Goal: Information Seeking & Learning: Learn about a topic

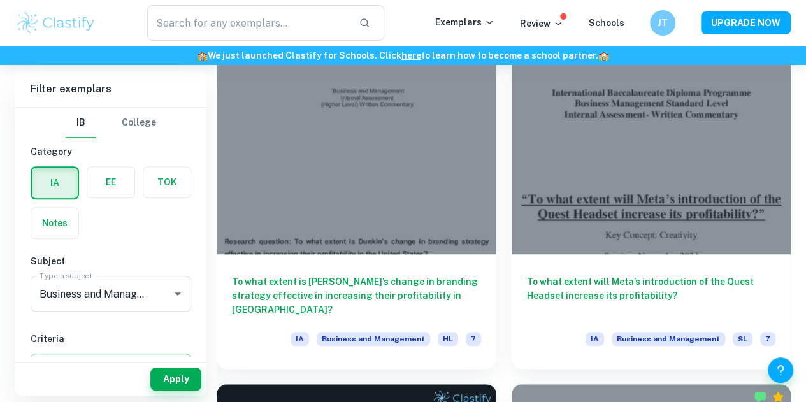
scroll to position [390, 0]
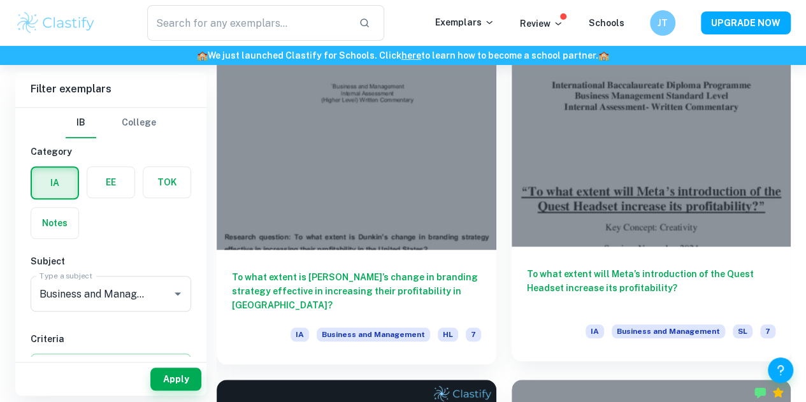
click at [512, 247] on div "To what extent will Meta’s introduction of the Quest Headset increase its profi…" at bounding box center [652, 304] width 280 height 115
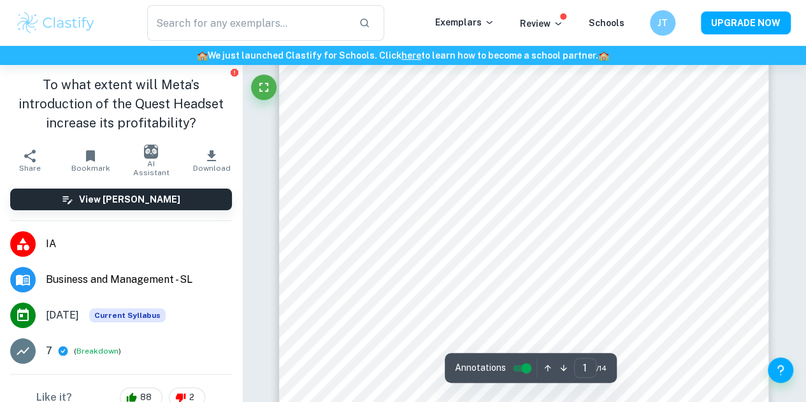
scroll to position [240, 0]
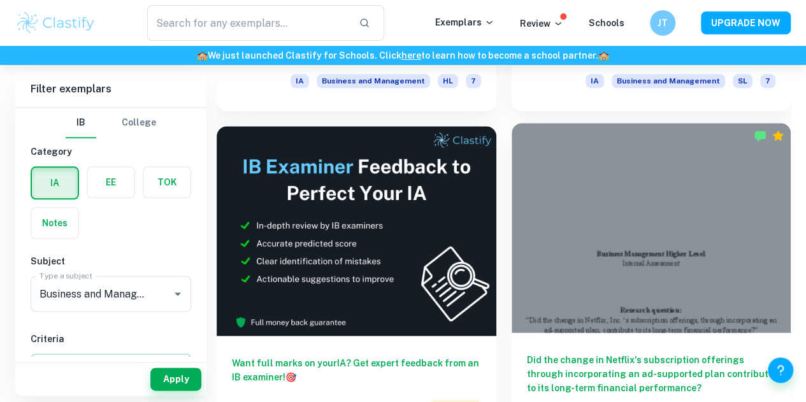
scroll to position [644, 0]
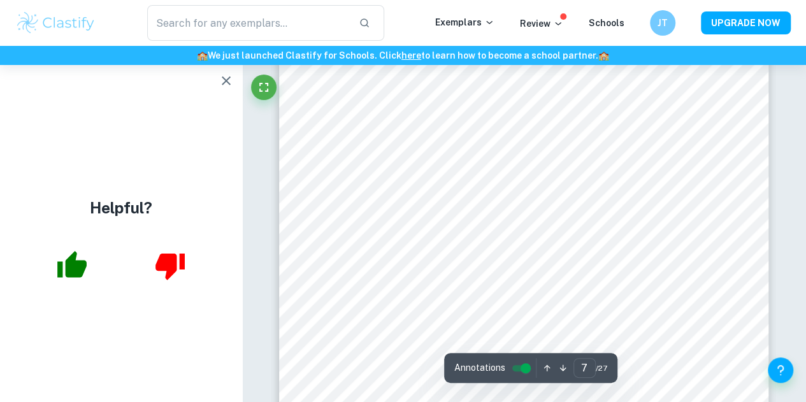
scroll to position [4197, 0]
type input "8"
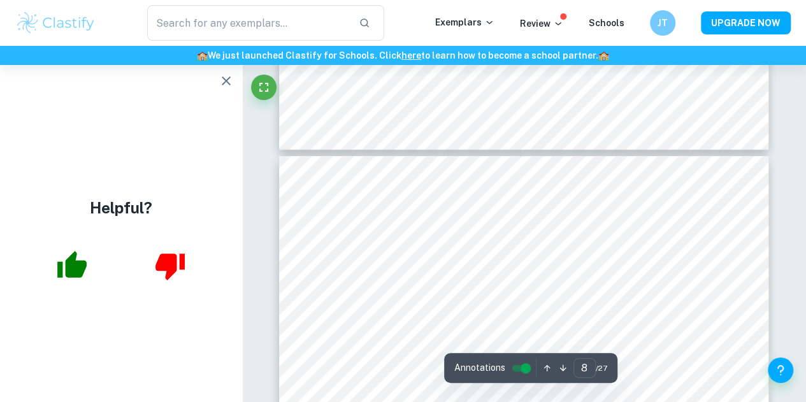
scroll to position [4564, 0]
